Goal: Communication & Community: Answer question/provide support

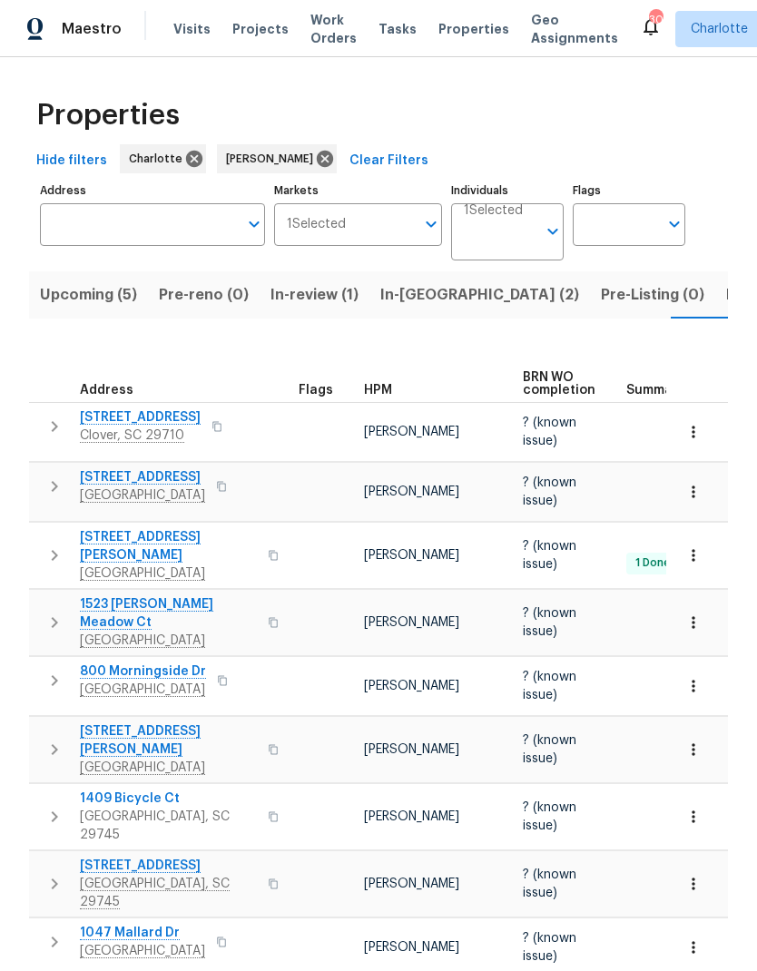
scroll to position [0, 38]
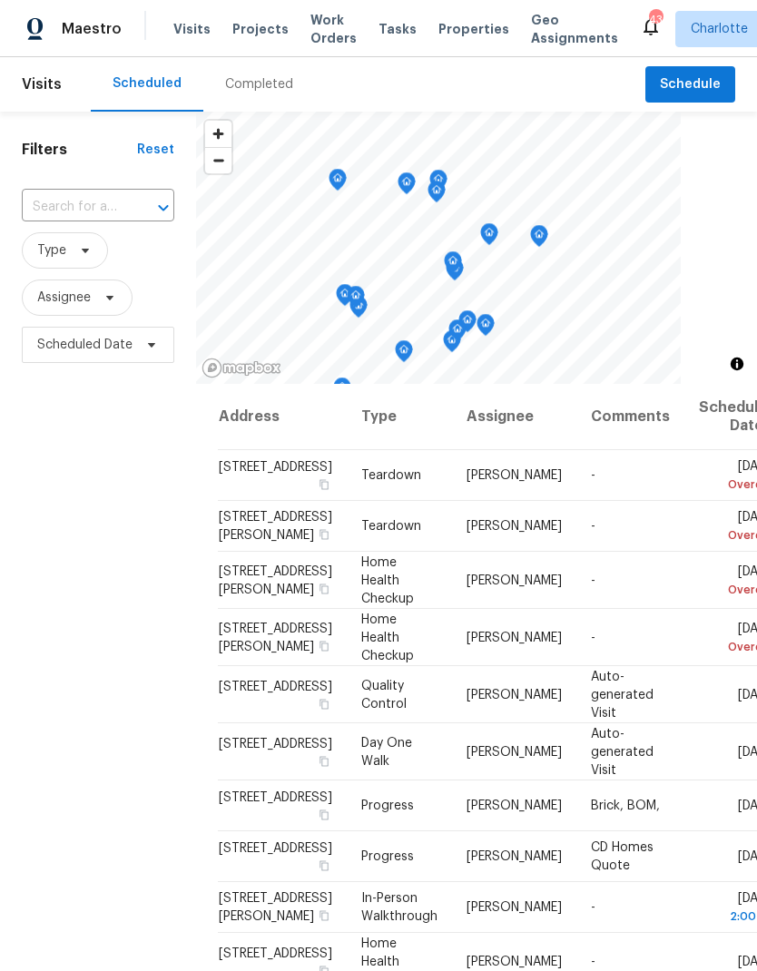
click at [87, 203] on input "text" at bounding box center [73, 207] width 102 height 28
type input "947 pecan"
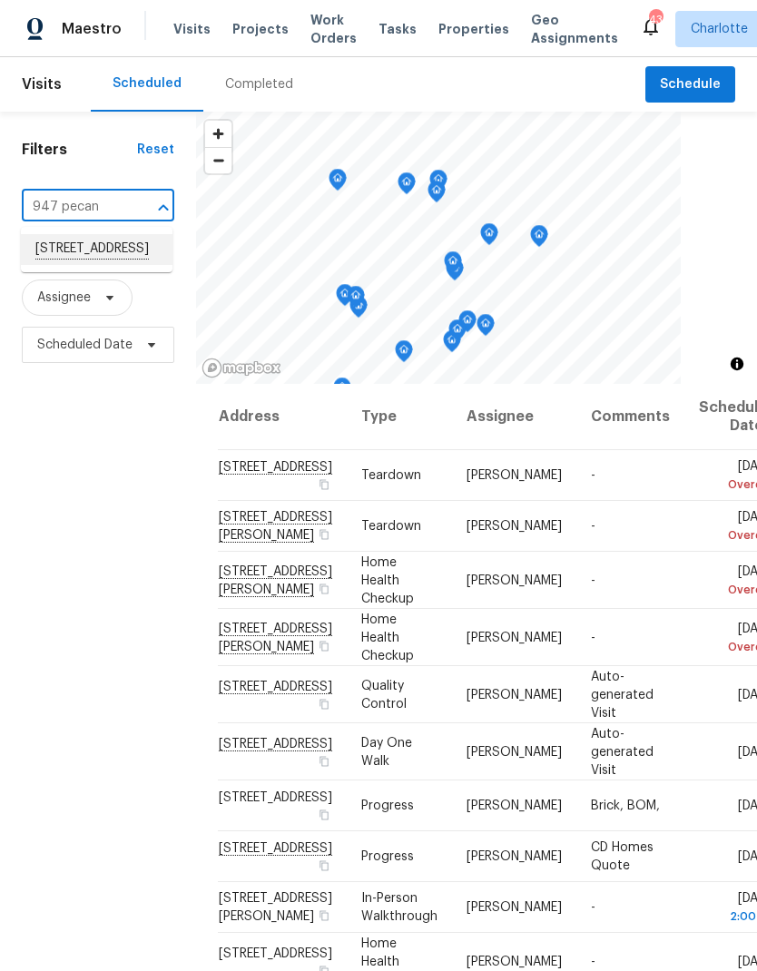
click at [58, 254] on li "947 Pecan Tree Ln, Fort Mill, SC 29715" at bounding box center [97, 249] width 152 height 31
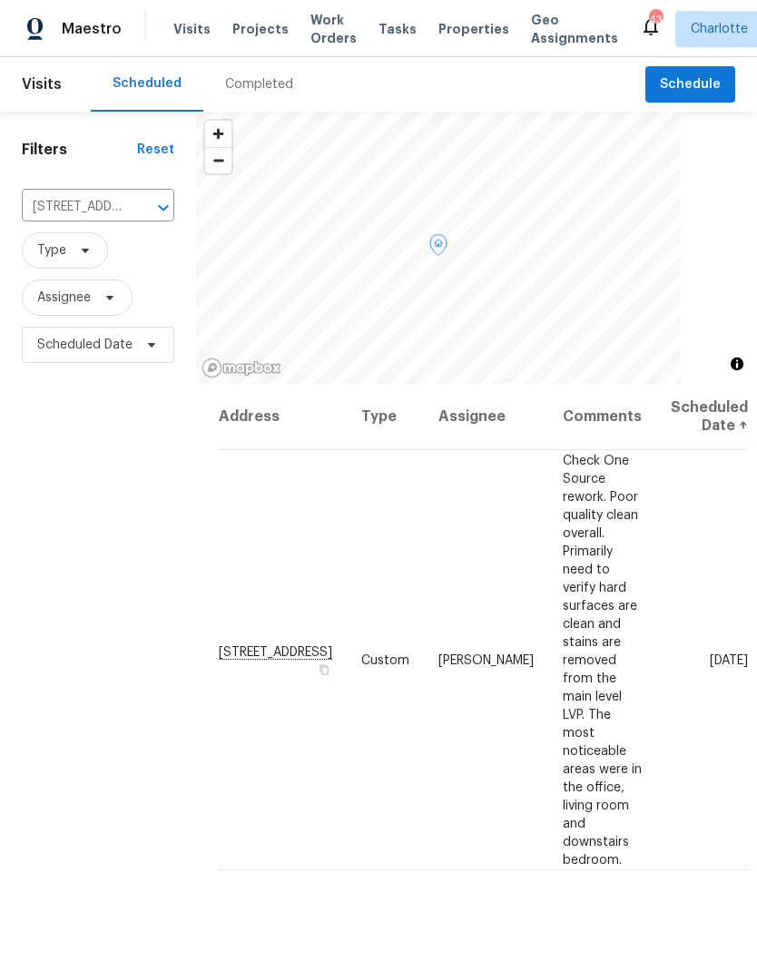
click at [0, 0] on icon at bounding box center [0, 0] width 0 height 0
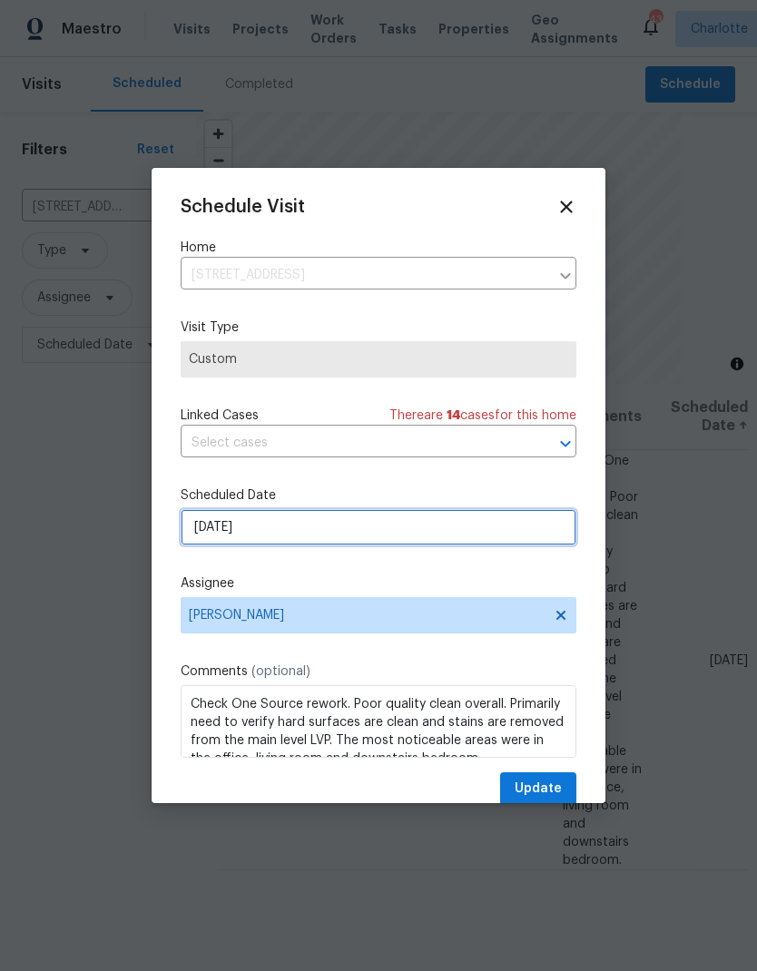
click at [349, 529] on input "9/25/2025" at bounding box center [379, 527] width 396 height 36
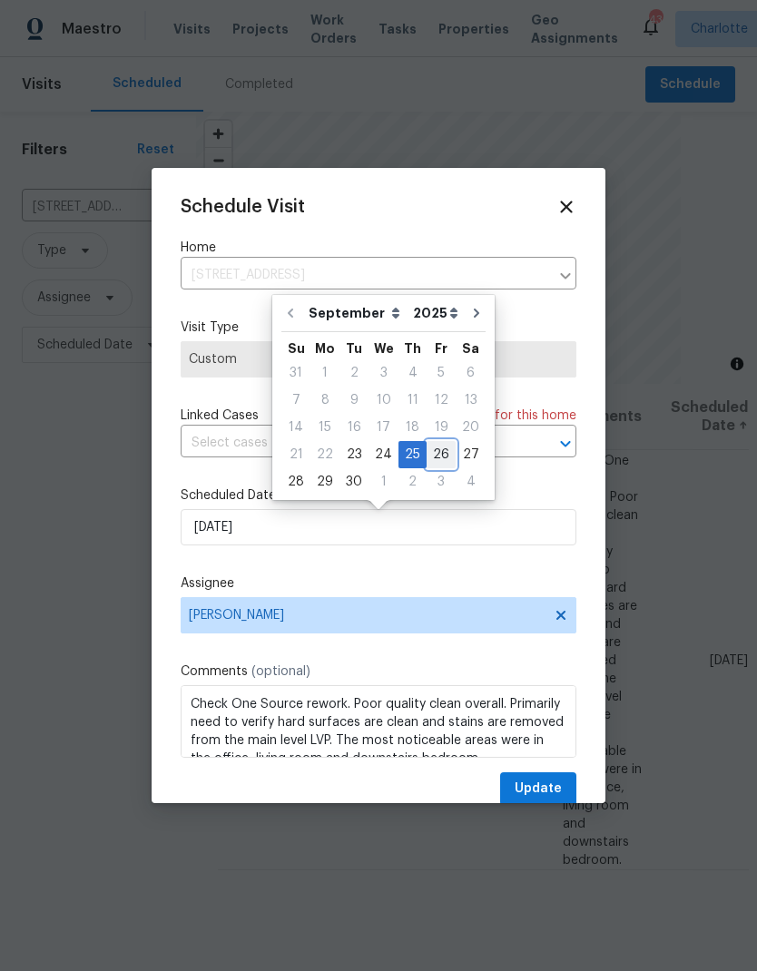
click at [432, 446] on div "26" at bounding box center [440, 454] width 29 height 25
type input "9/26/2025"
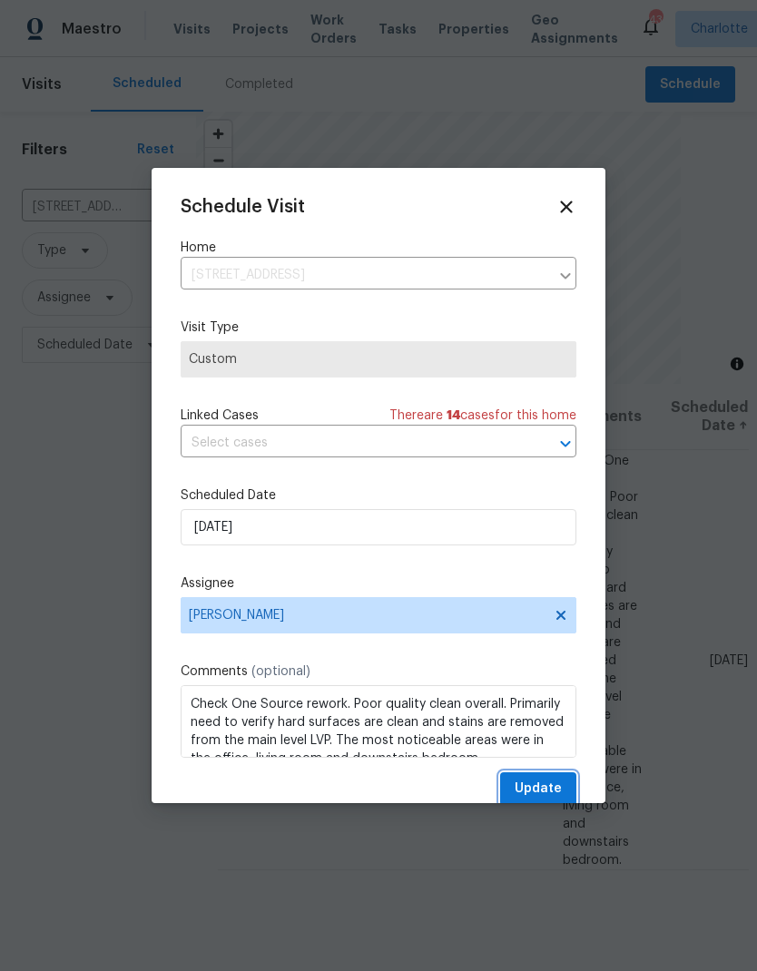
click at [538, 783] on span "Update" at bounding box center [537, 788] width 47 height 23
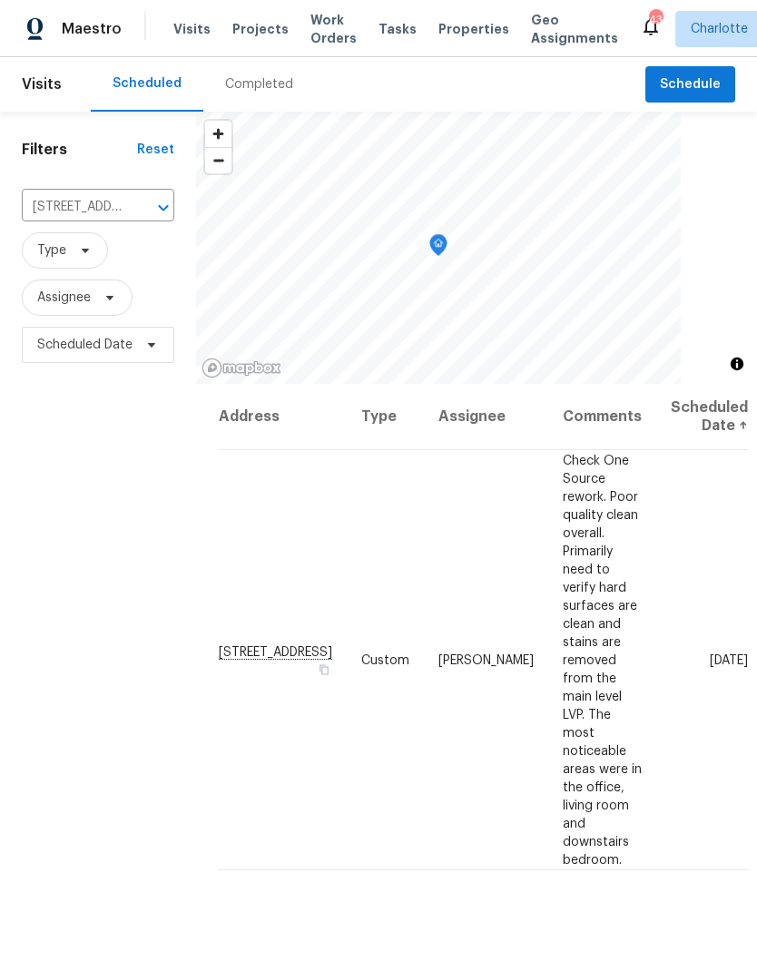
click at [139, 211] on icon "Clear" at bounding box center [140, 208] width 18 height 18
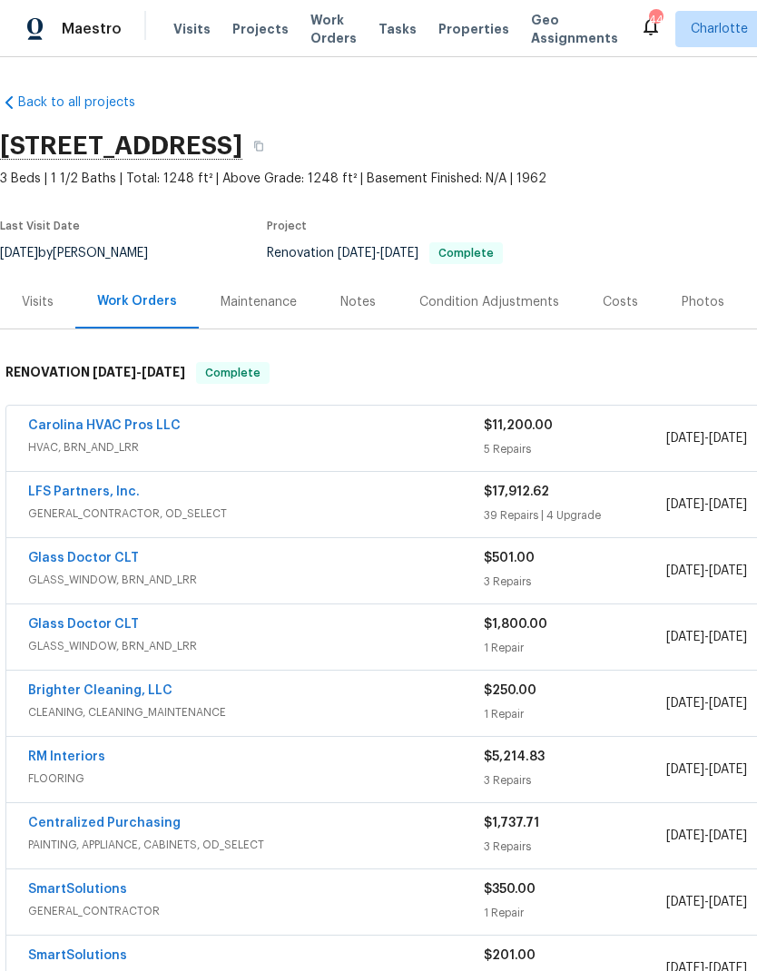
click at [681, 314] on div "Photos" at bounding box center [703, 302] width 86 height 54
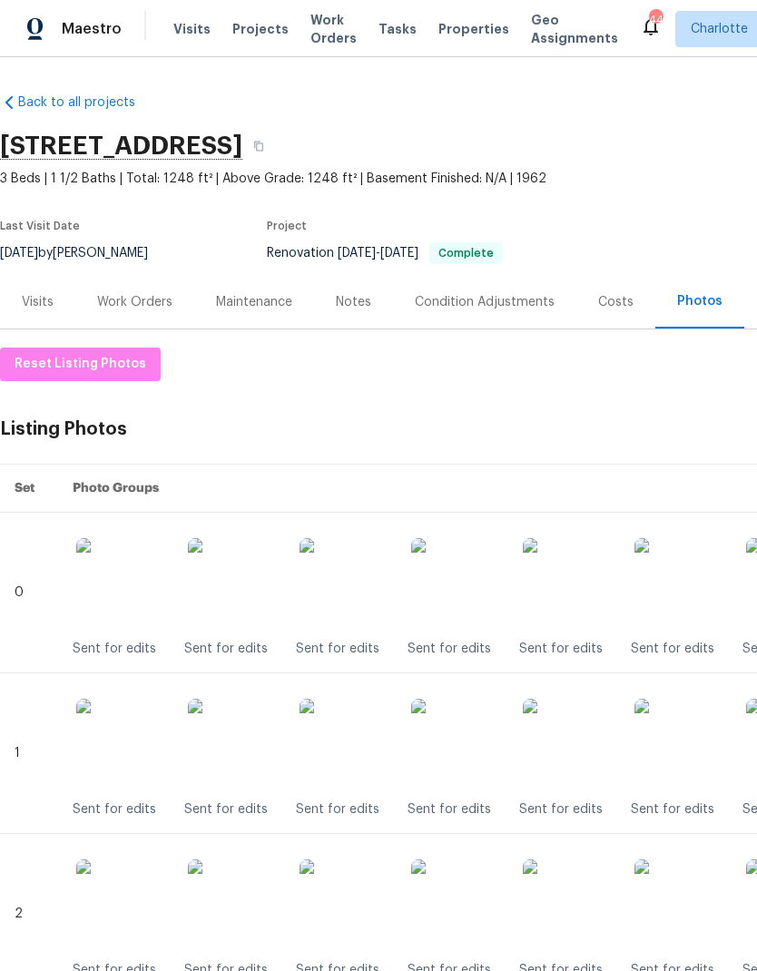
click at [142, 298] on div "Work Orders" at bounding box center [134, 302] width 75 height 18
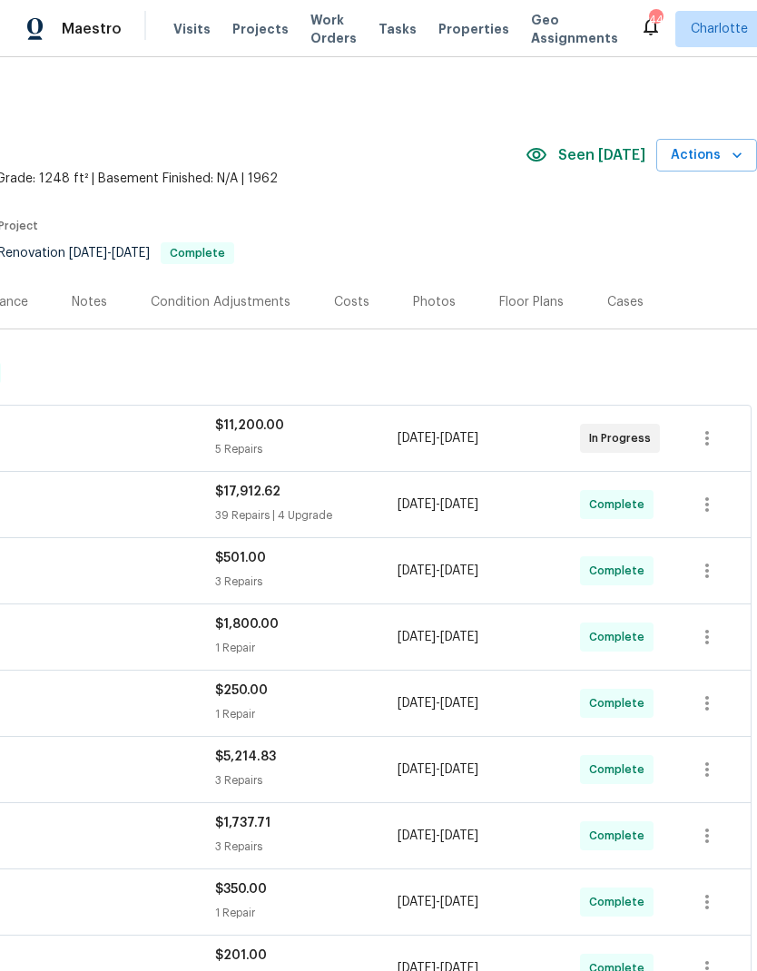
scroll to position [0, 269]
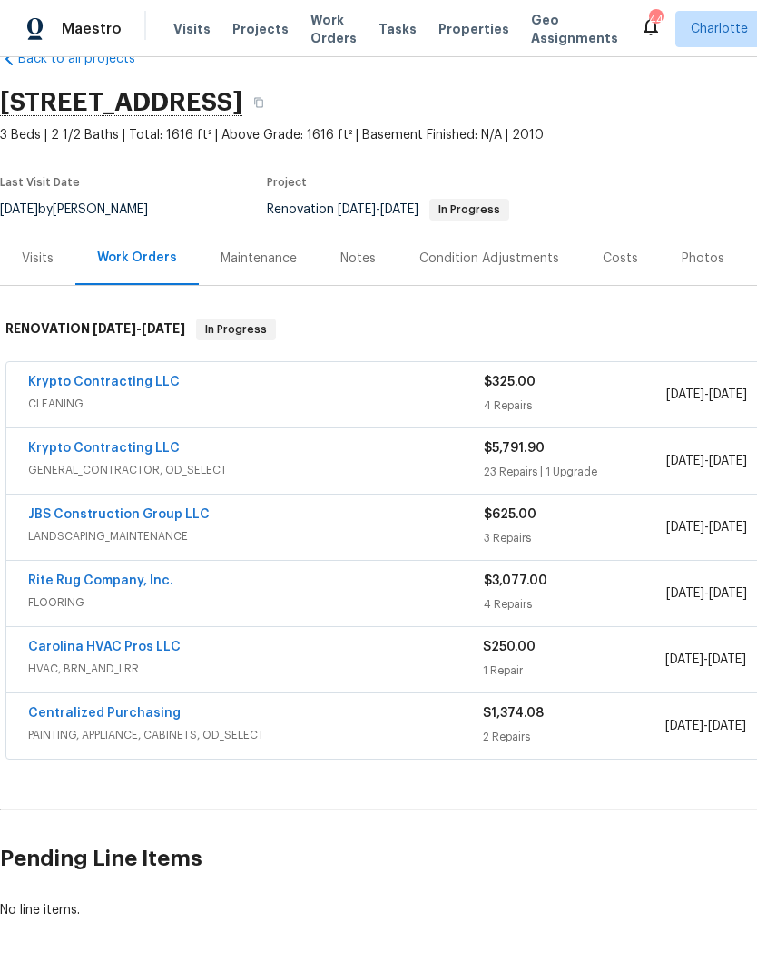
scroll to position [42, 0]
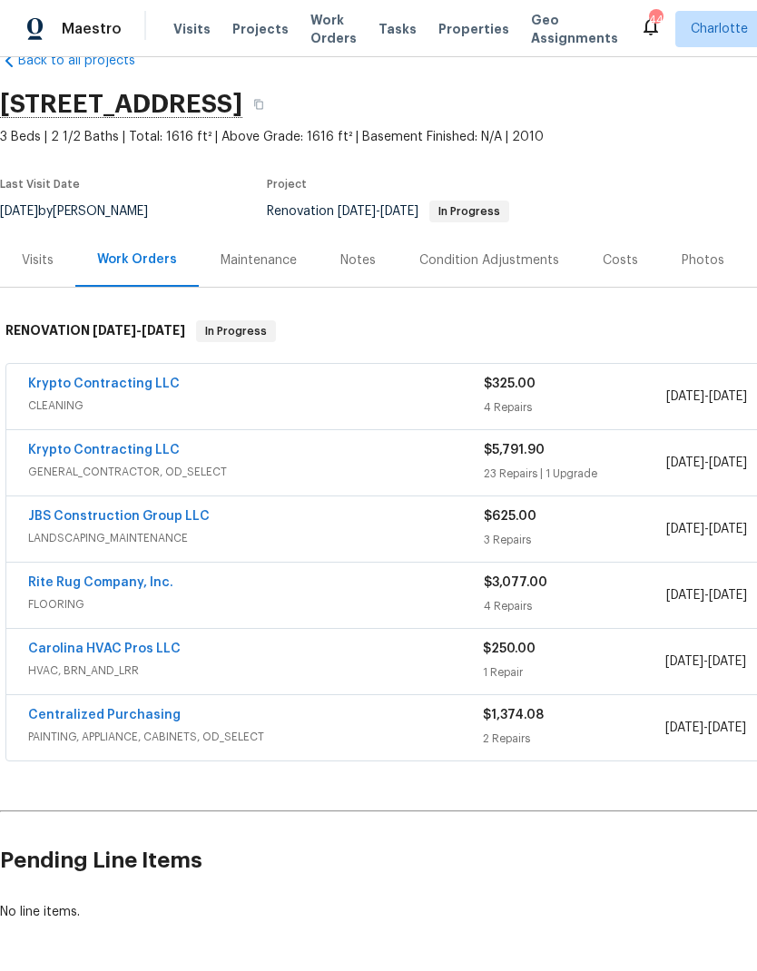
click at [122, 585] on link "Rite Rug Company, Inc." at bounding box center [100, 582] width 145 height 13
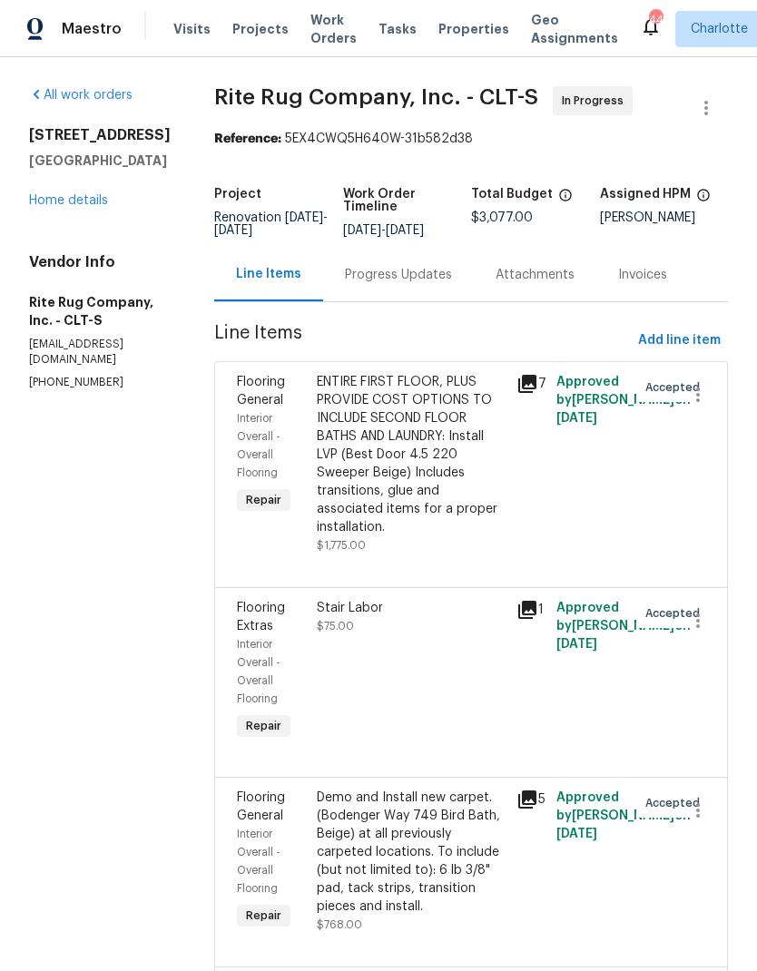
click at [411, 284] on div "Progress Updates" at bounding box center [398, 275] width 107 height 18
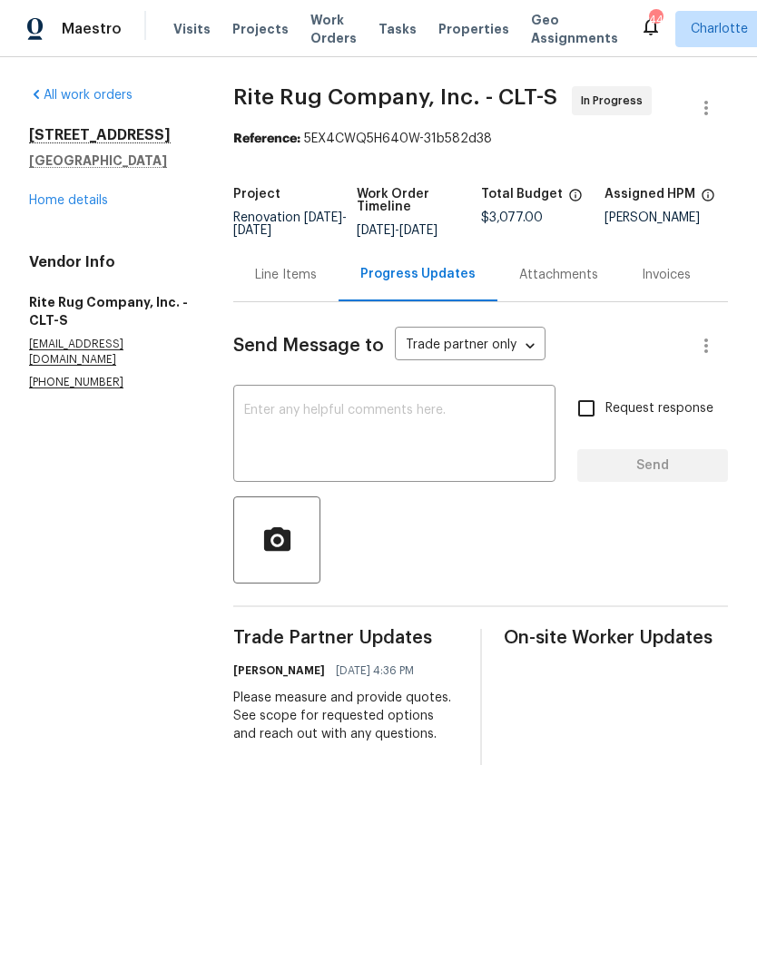
click at [447, 459] on textarea at bounding box center [394, 436] width 300 height 64
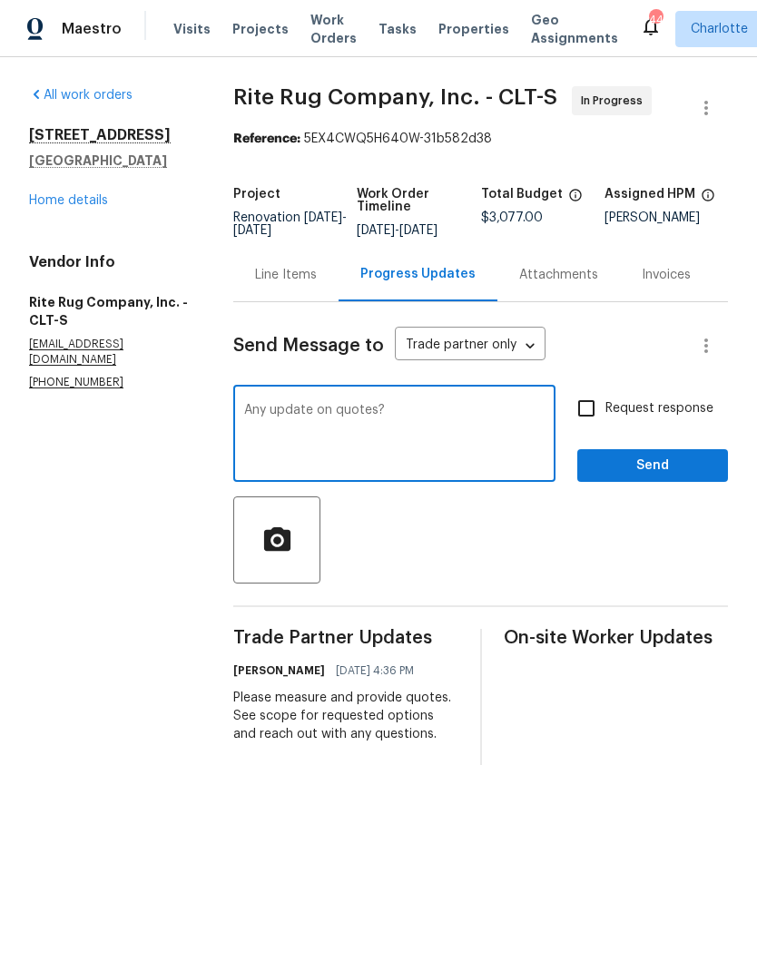
type textarea "Any update on quotes?"
click at [594, 424] on input "Request response" at bounding box center [586, 408] width 38 height 38
checkbox input "true"
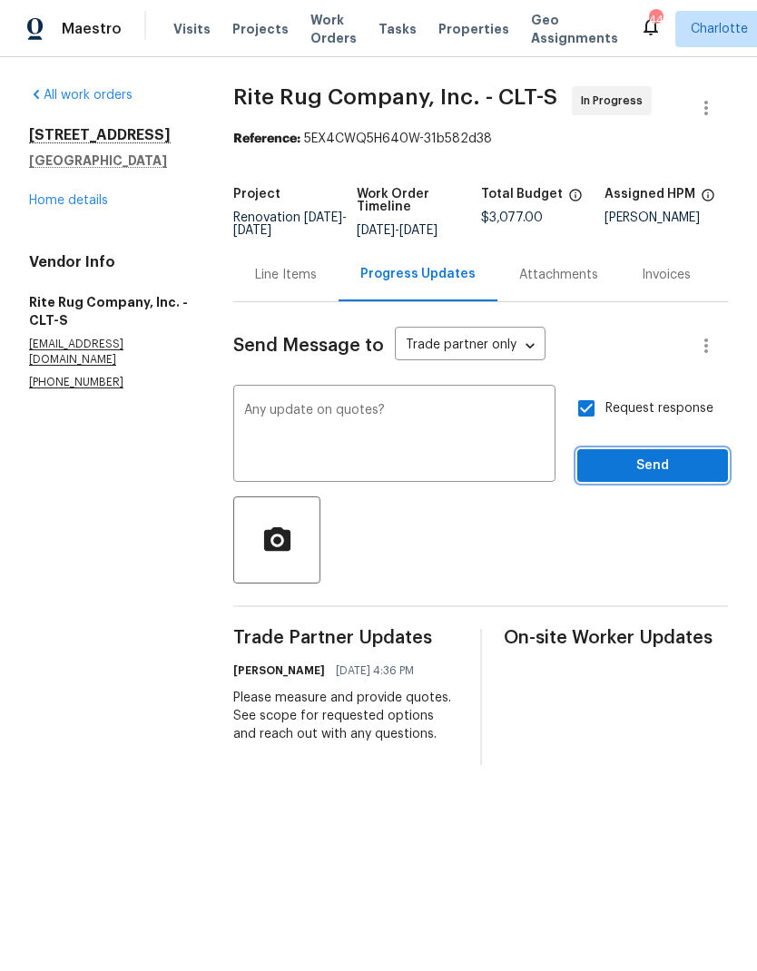
click at [703, 469] on span "Send" at bounding box center [653, 466] width 122 height 23
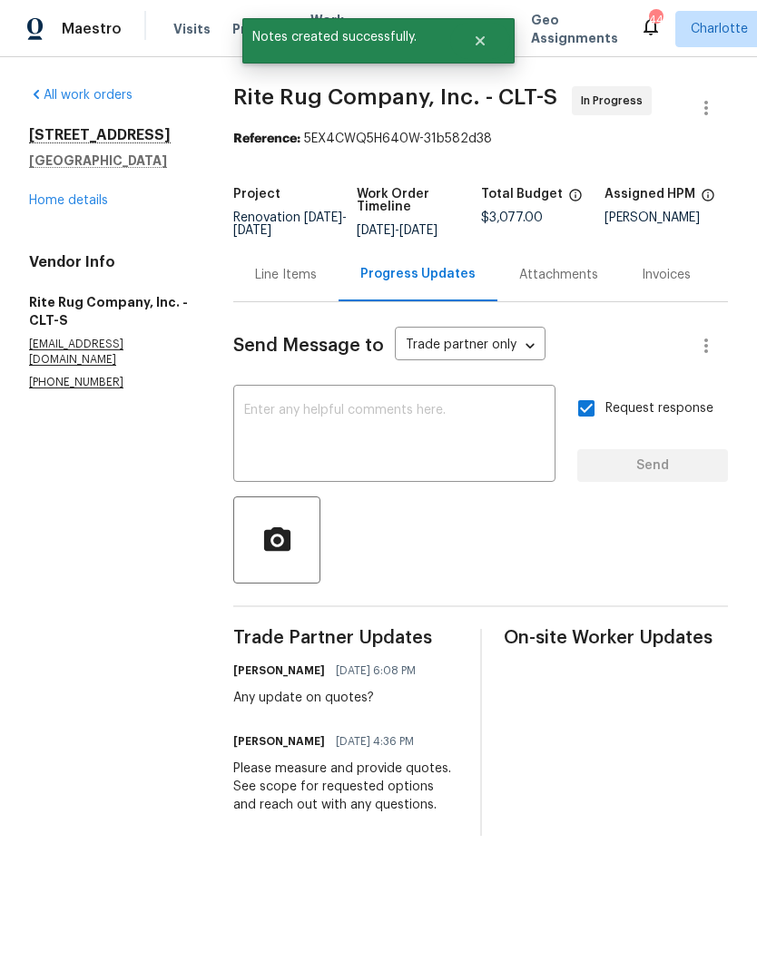
click at [43, 194] on link "Home details" at bounding box center [68, 200] width 79 height 13
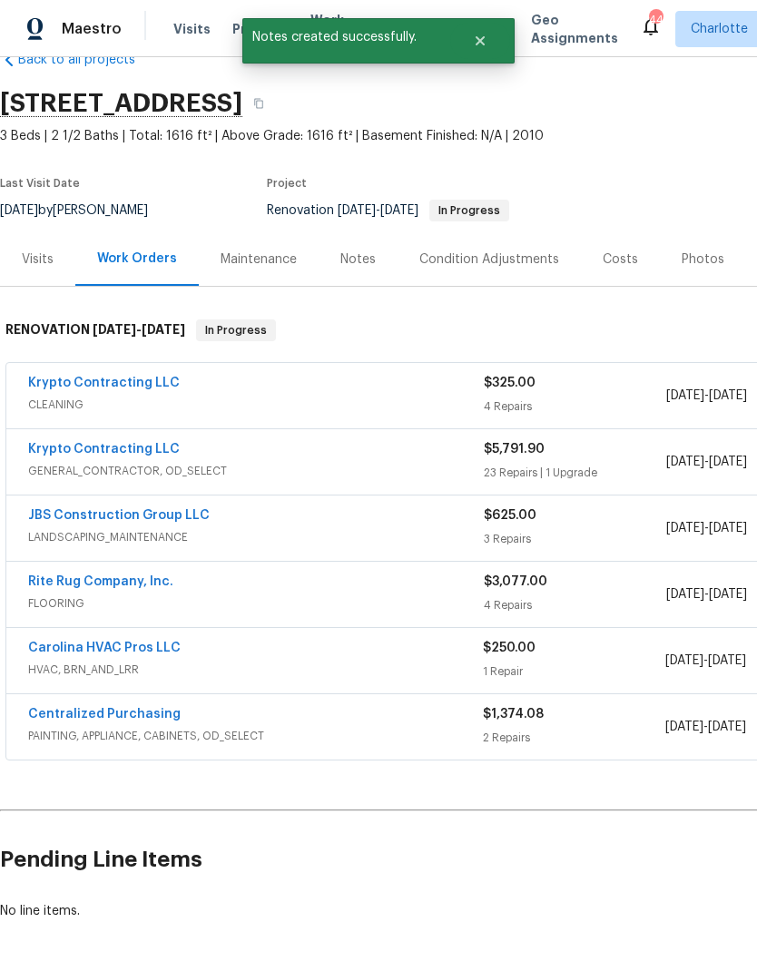
scroll to position [42, 0]
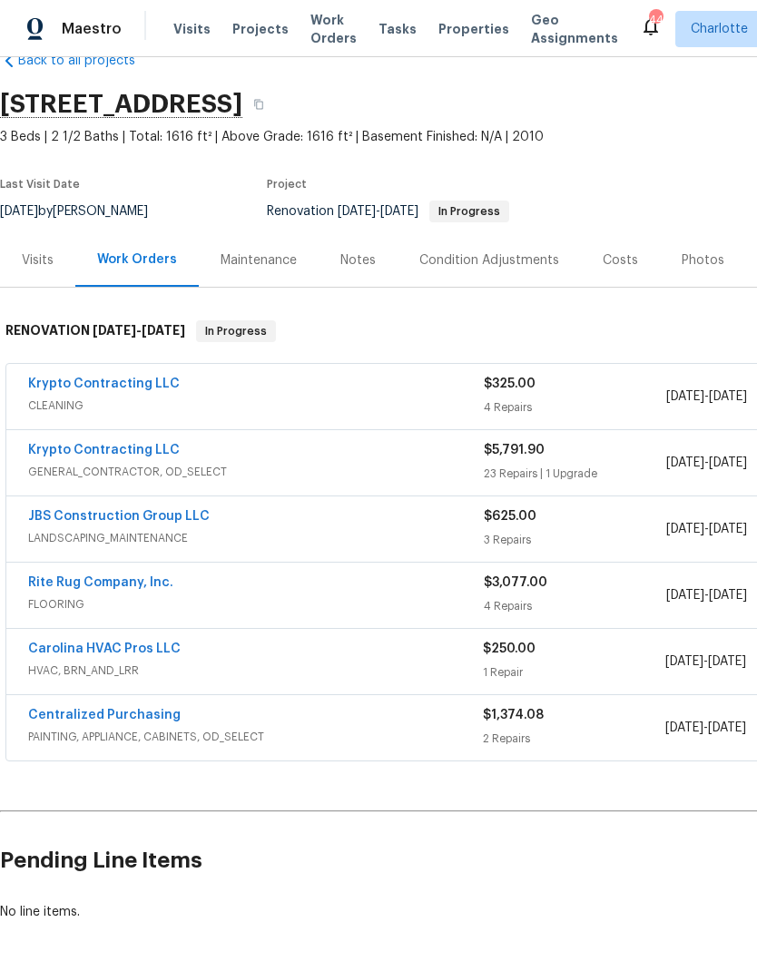
click at [64, 520] on link "JBS Construction Group LLC" at bounding box center [118, 516] width 181 height 13
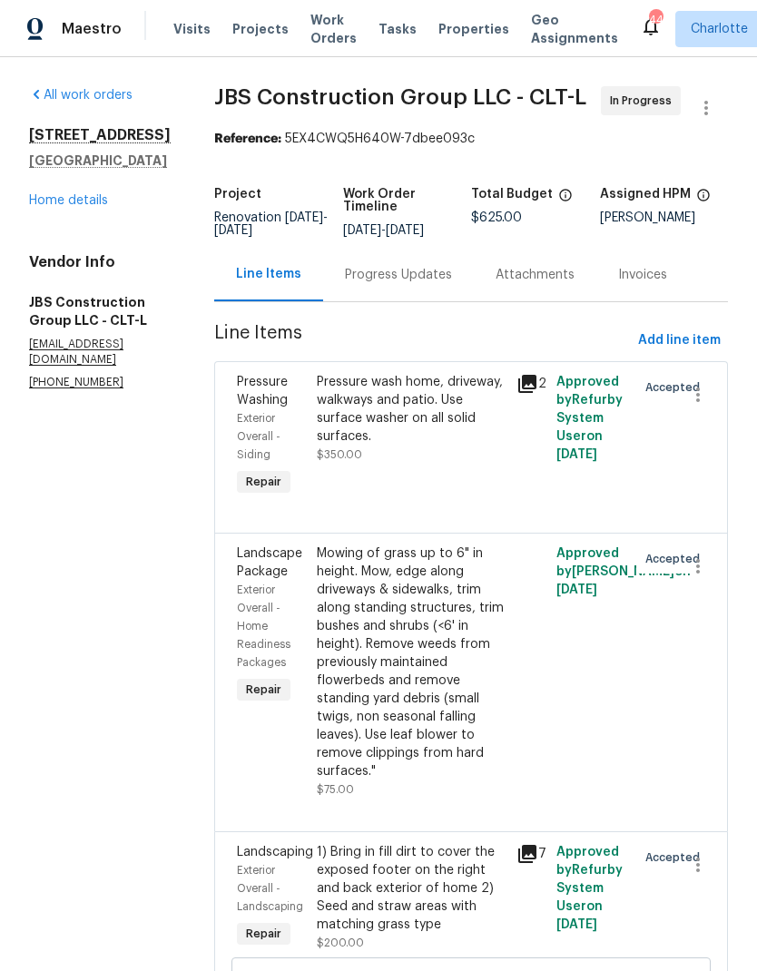
click at [416, 284] on div "Progress Updates" at bounding box center [398, 275] width 107 height 18
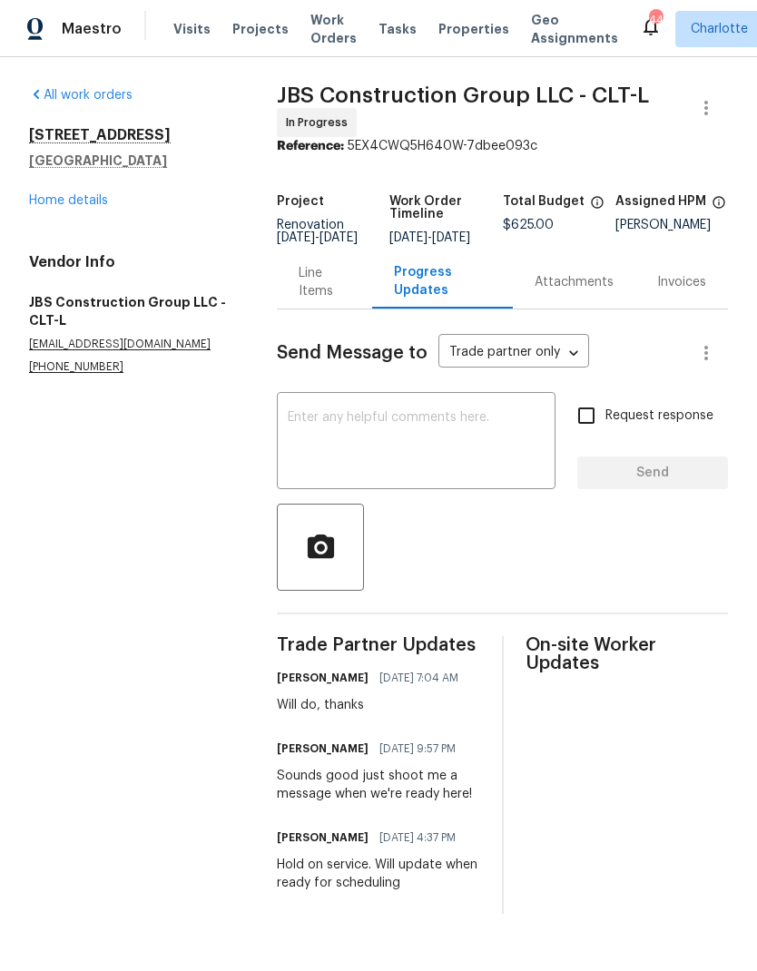
click at [54, 200] on link "Home details" at bounding box center [68, 200] width 79 height 13
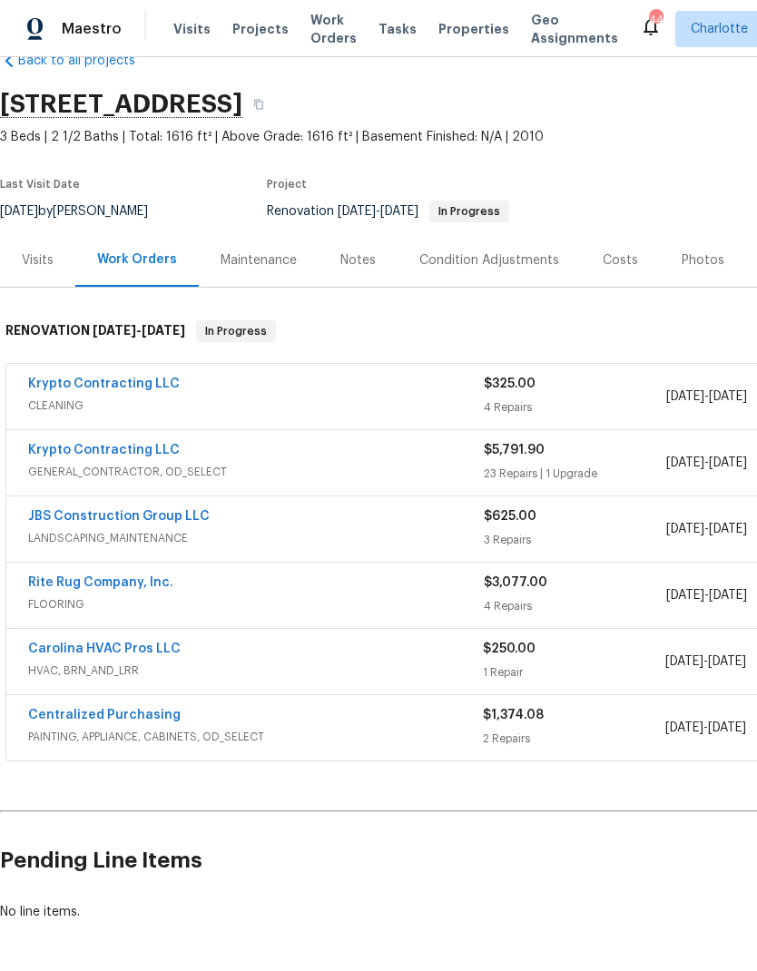
scroll to position [42, 0]
click at [142, 583] on link "Rite Rug Company, Inc." at bounding box center [100, 582] width 145 height 13
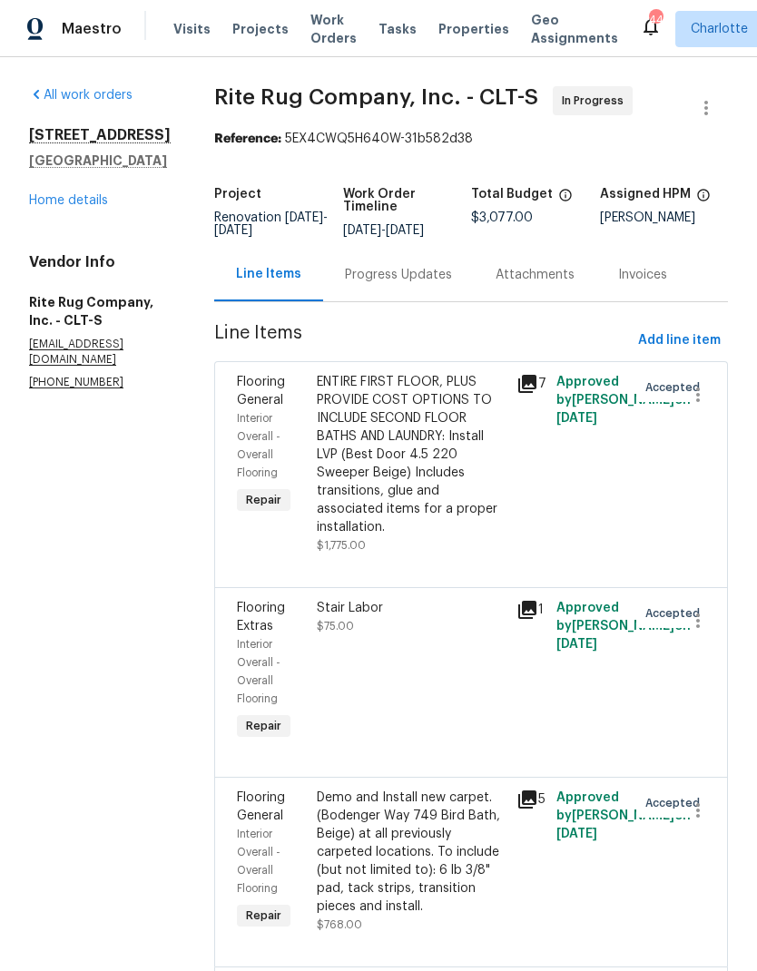
click at [416, 298] on div "Progress Updates" at bounding box center [398, 275] width 151 height 54
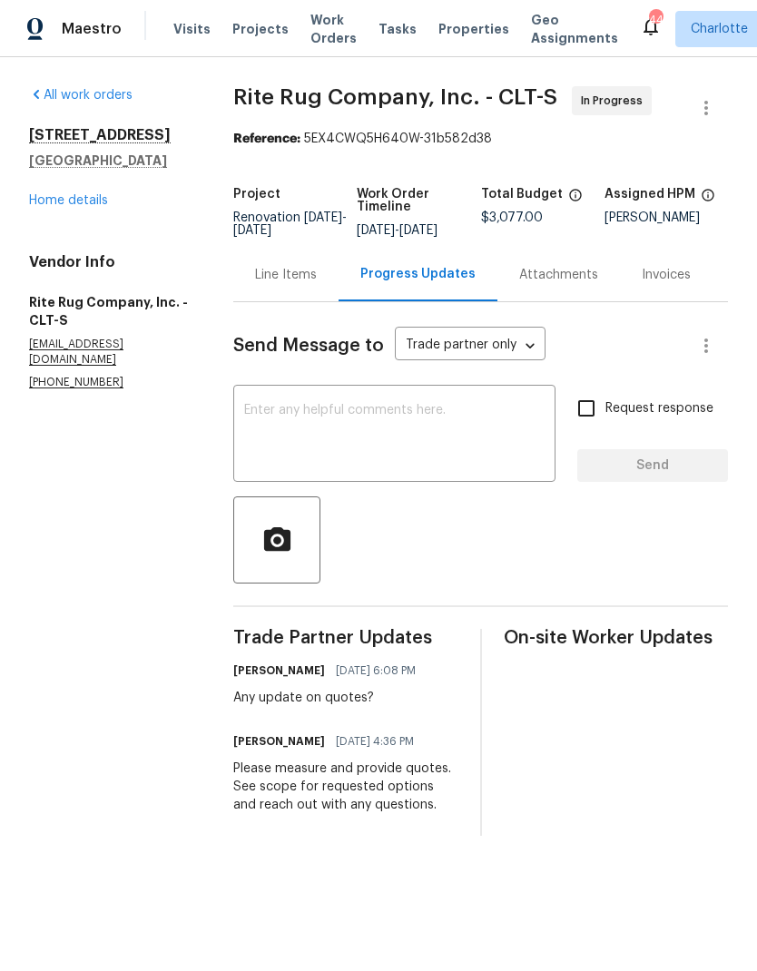
click at [57, 198] on link "Home details" at bounding box center [68, 200] width 79 height 13
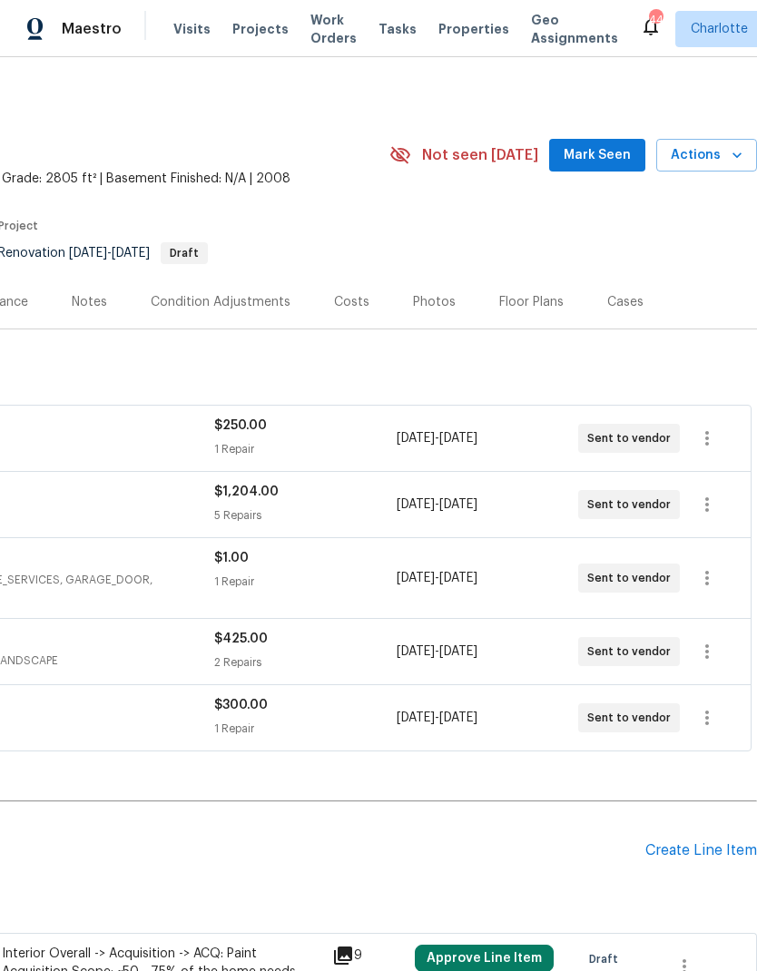
scroll to position [0, 269]
click at [601, 146] on span "Mark Seen" at bounding box center [596, 155] width 67 height 23
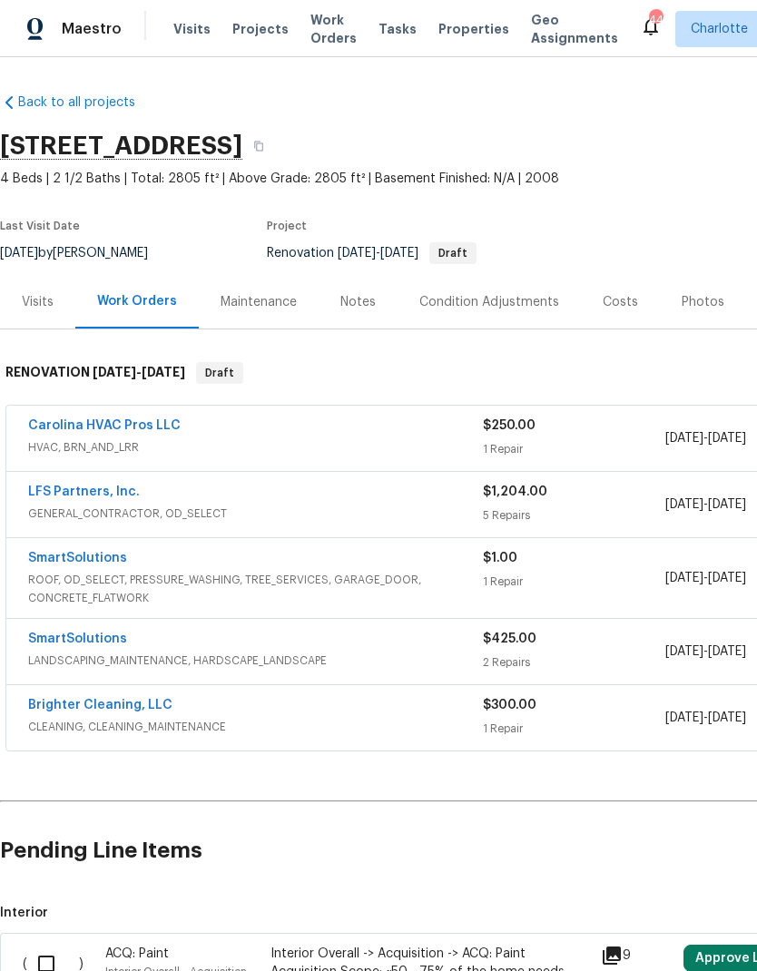
scroll to position [0, 0]
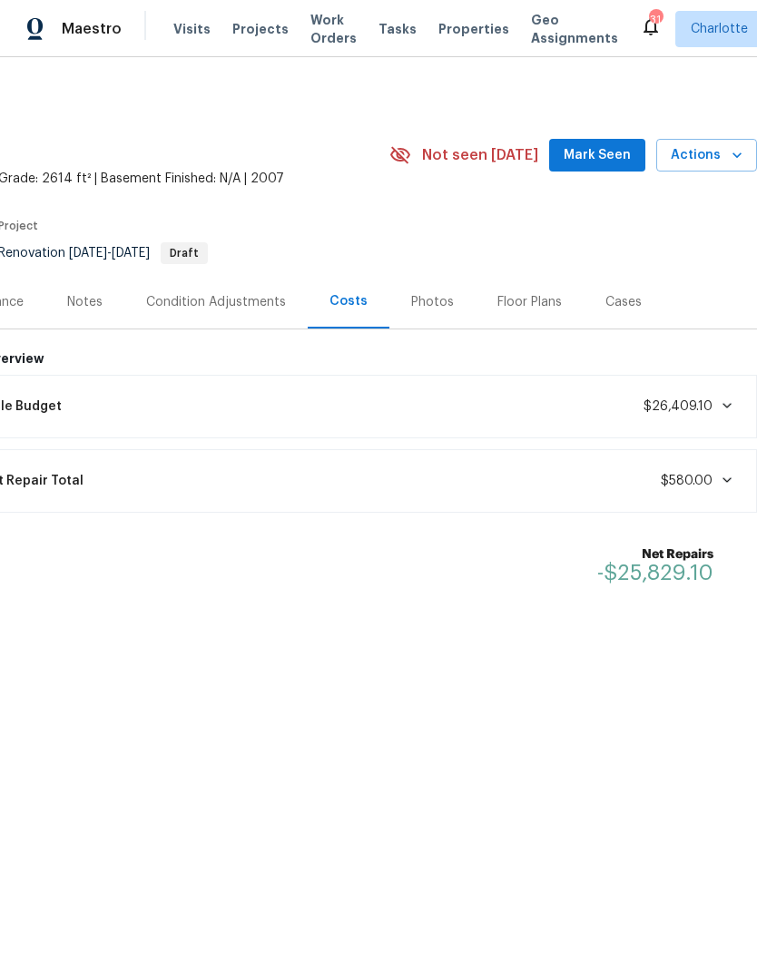
scroll to position [0, 269]
click at [736, 406] on div "Lifecycle Budget $26,409.10" at bounding box center [344, 406] width 804 height 40
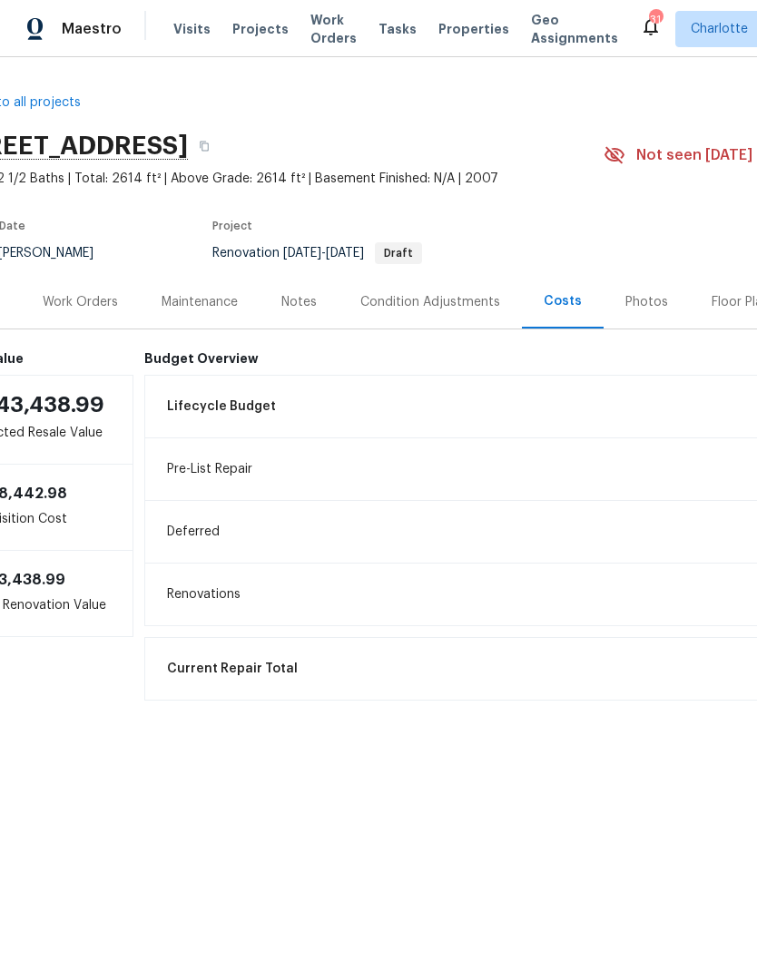
scroll to position [0, 54]
click at [567, 406] on div "Lifecycle Budget $26,409.10" at bounding box center [558, 406] width 804 height 40
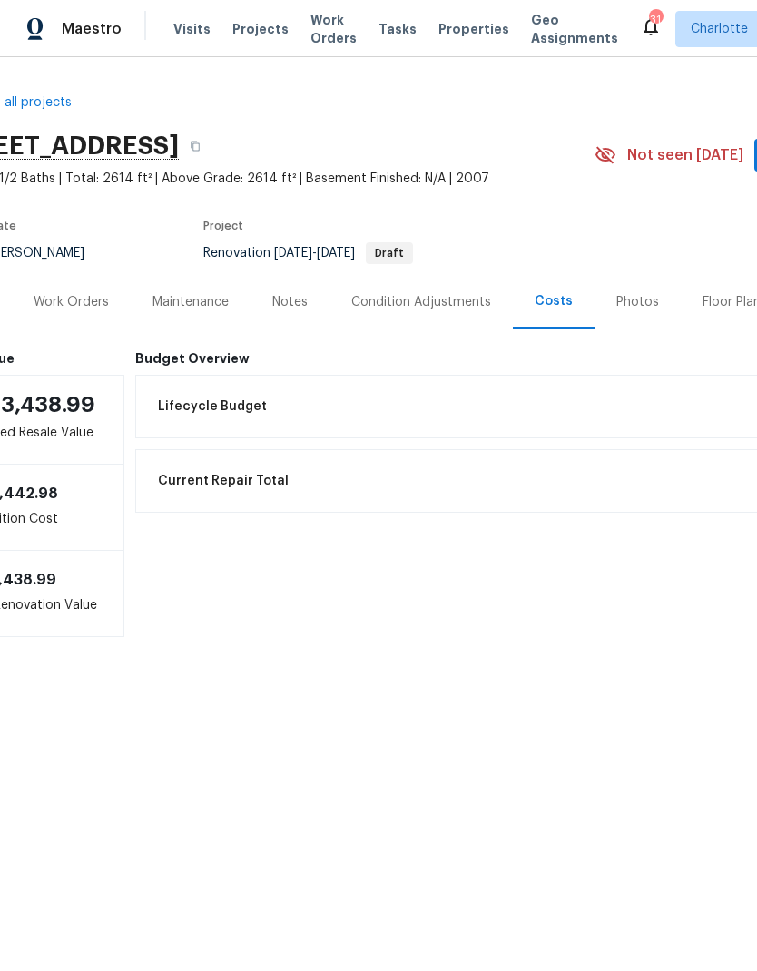
scroll to position [0, 63]
click at [406, 298] on div "Condition Adjustments" at bounding box center [422, 302] width 140 height 18
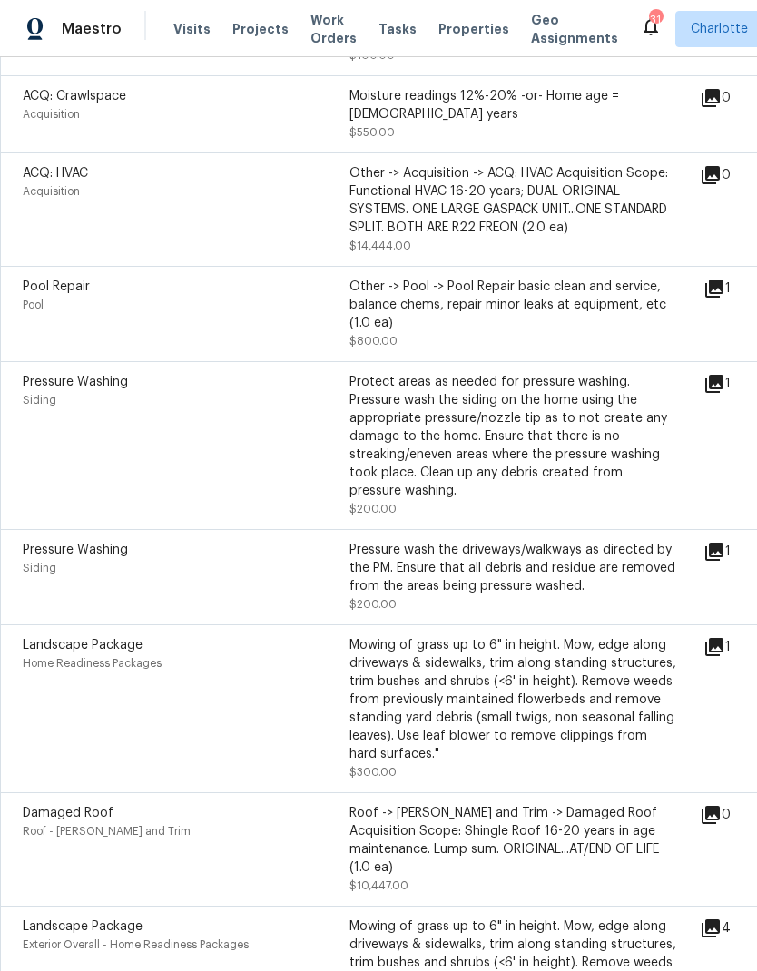
scroll to position [563, 0]
